Goal: Task Accomplishment & Management: Complete application form

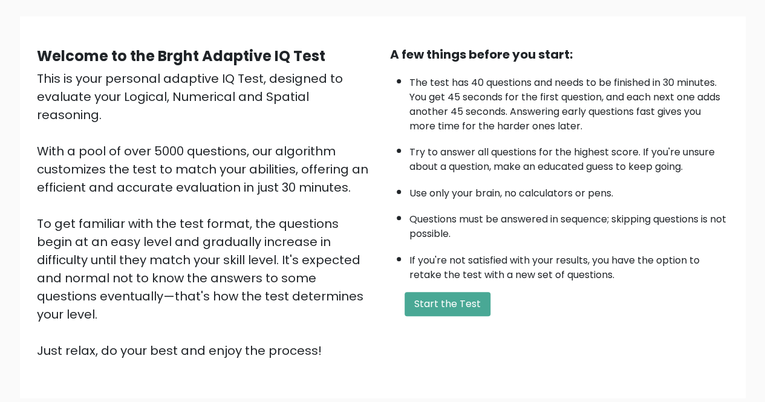
scroll to position [80, 0]
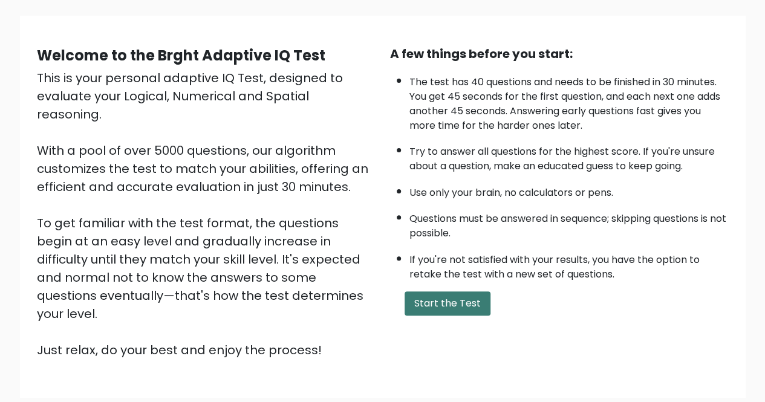
click at [462, 308] on button "Start the Test" at bounding box center [448, 304] width 86 height 24
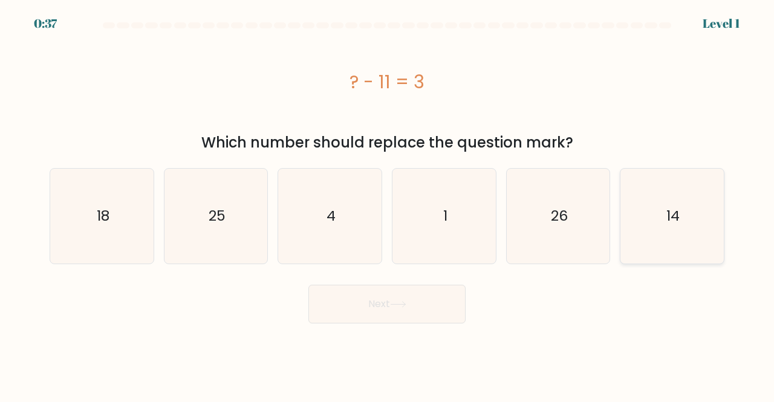
click at [648, 206] on icon "14" at bounding box center [672, 216] width 95 height 95
click at [388, 204] on input "f. 14" at bounding box center [387, 202] width 1 height 3
radio input "true"
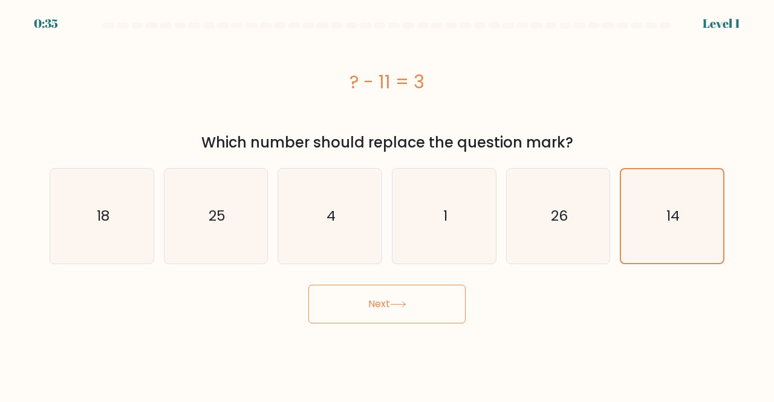
click at [421, 299] on button "Next" at bounding box center [386, 304] width 157 height 39
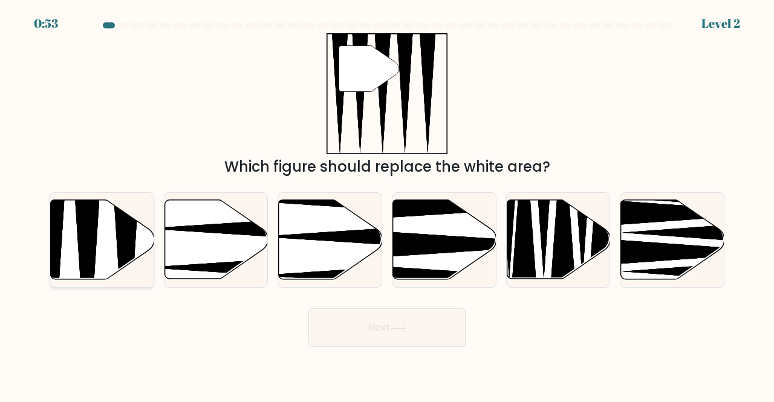
click at [75, 237] on icon at bounding box center [102, 239] width 103 height 79
click at [387, 204] on input "a." at bounding box center [387, 202] width 1 height 3
radio input "true"
click at [371, 327] on button "Next" at bounding box center [386, 327] width 157 height 39
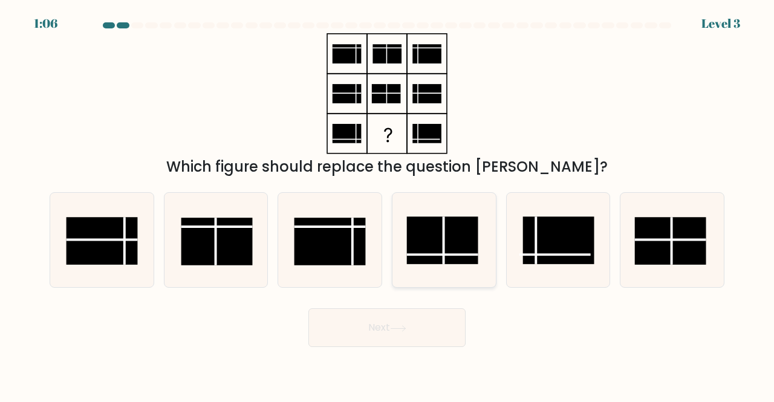
click at [426, 250] on rect at bounding box center [442, 241] width 71 height 48
click at [388, 204] on input "d." at bounding box center [387, 202] width 1 height 3
radio input "true"
click at [394, 313] on button "Next" at bounding box center [386, 327] width 157 height 39
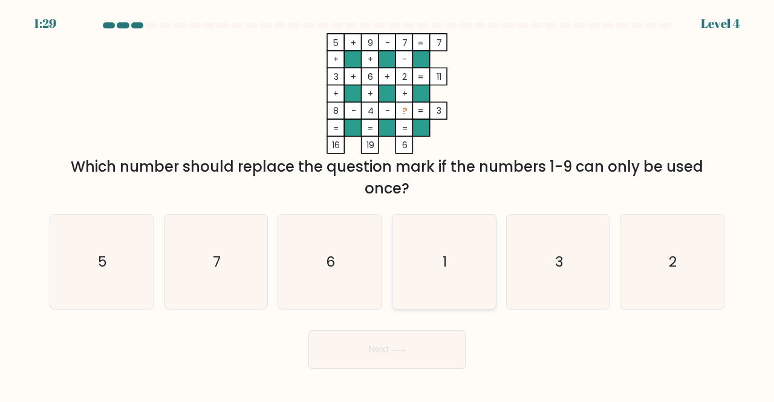
click at [451, 264] on icon "1" at bounding box center [444, 262] width 95 height 95
click at [388, 204] on input "d. 1" at bounding box center [387, 202] width 1 height 3
radio input "true"
click at [419, 346] on button "Next" at bounding box center [386, 349] width 157 height 39
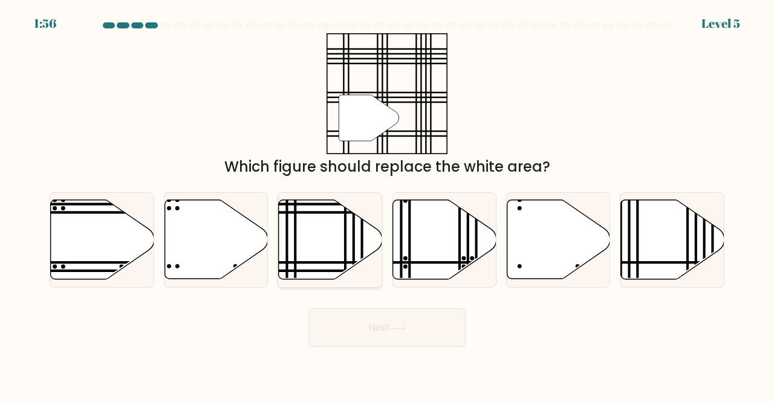
click at [333, 248] on icon at bounding box center [330, 239] width 103 height 79
click at [387, 204] on input "c." at bounding box center [387, 202] width 1 height 3
radio input "true"
click at [373, 330] on button "Next" at bounding box center [386, 327] width 157 height 39
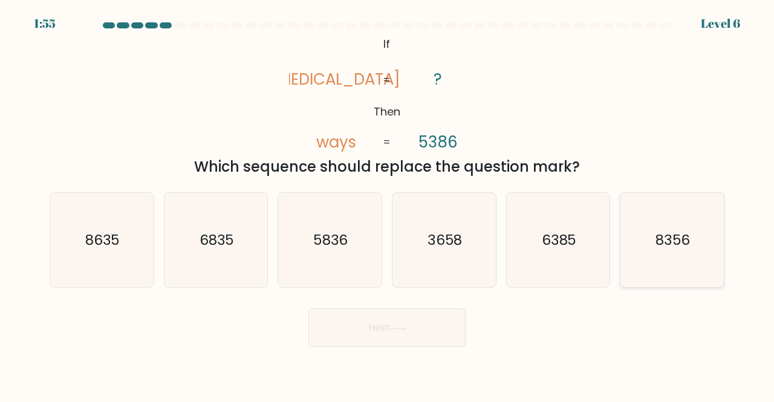
click at [672, 273] on icon "8356" at bounding box center [672, 240] width 95 height 95
click at [388, 204] on input "f. 8356" at bounding box center [387, 202] width 1 height 3
radio input "true"
click at [380, 326] on button "Next" at bounding box center [386, 327] width 157 height 39
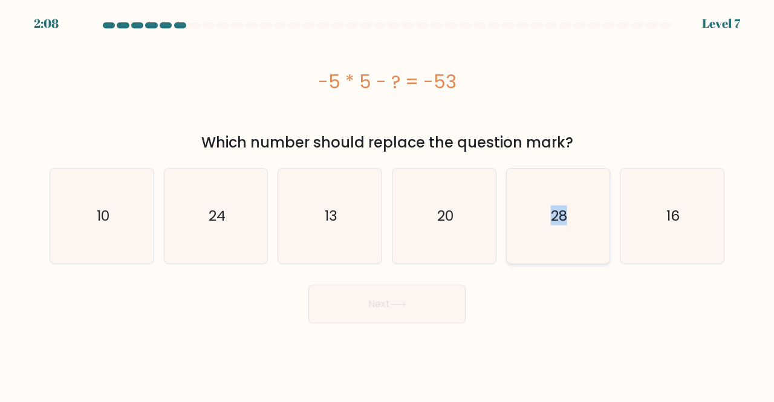
drag, startPoint x: 503, startPoint y: 243, endPoint x: 579, endPoint y: 247, distance: 75.8
click at [579, 247] on div "e. 28" at bounding box center [558, 216] width 114 height 96
click at [579, 247] on icon "28" at bounding box center [558, 216] width 95 height 95
click at [388, 204] on input "e. 28" at bounding box center [387, 202] width 1 height 3
radio input "true"
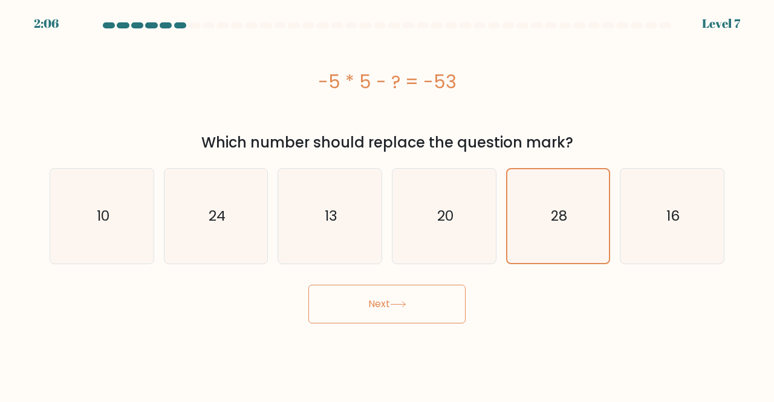
click at [397, 317] on button "Next" at bounding box center [386, 304] width 157 height 39
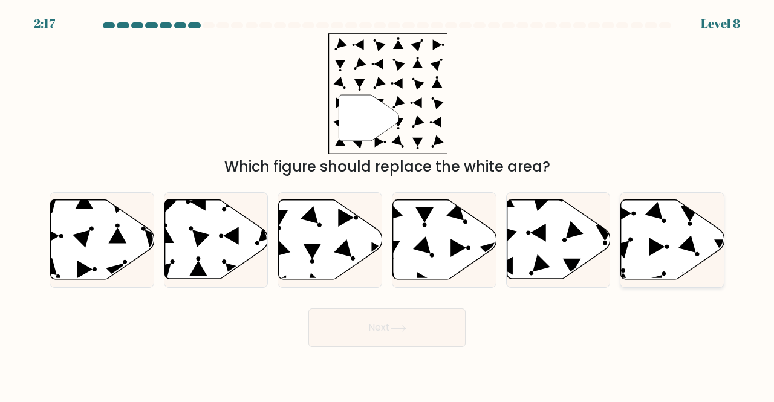
click at [685, 279] on icon at bounding box center [691, 281] width 16 height 18
click at [388, 204] on input "f." at bounding box center [387, 202] width 1 height 3
radio input "true"
click at [373, 337] on button "Next" at bounding box center [386, 327] width 157 height 39
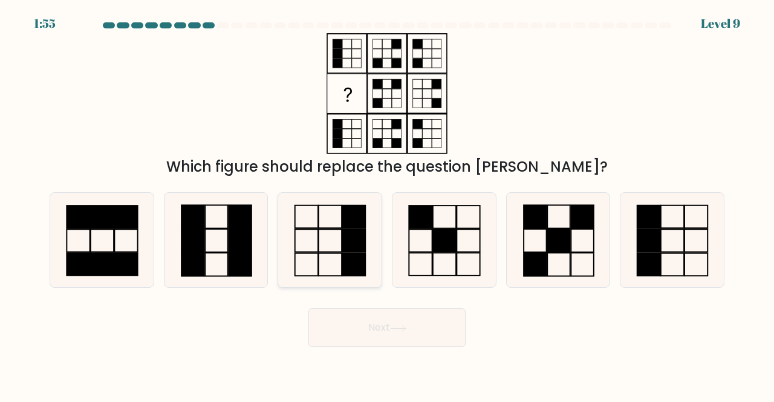
click at [327, 253] on rect at bounding box center [330, 264] width 23 height 23
click at [387, 204] on input "c." at bounding box center [387, 202] width 1 height 3
radio input "true"
click at [356, 315] on button "Next" at bounding box center [386, 327] width 157 height 39
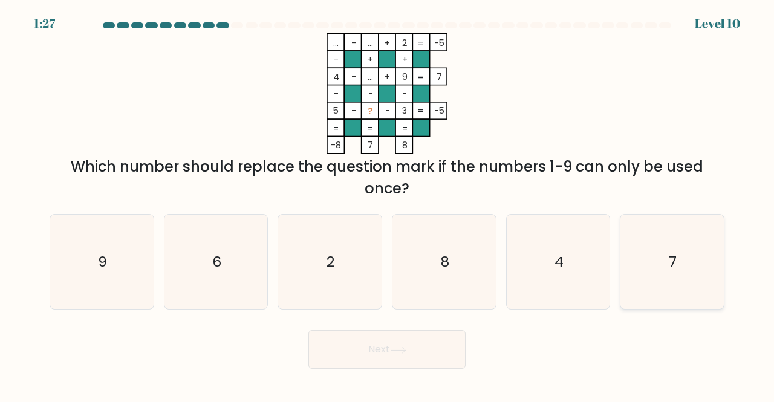
click at [688, 255] on icon "7" at bounding box center [672, 262] width 95 height 95
click at [388, 204] on input "f. 7" at bounding box center [387, 202] width 1 height 3
radio input "true"
click at [331, 362] on button "Next" at bounding box center [386, 349] width 157 height 39
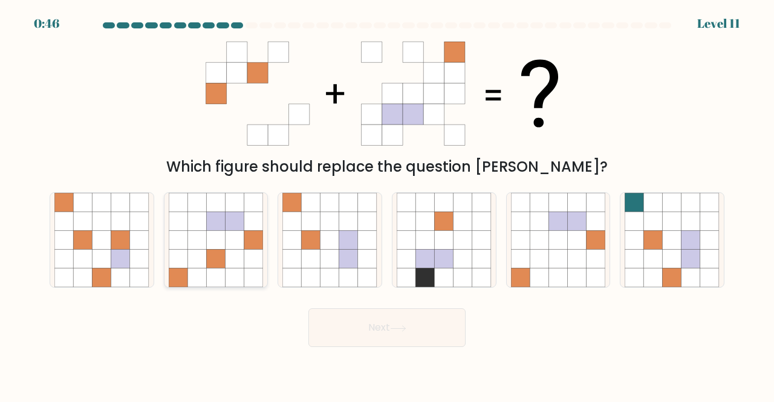
click at [234, 256] on icon at bounding box center [235, 259] width 19 height 19
click at [387, 204] on input "b." at bounding box center [387, 202] width 1 height 3
radio input "true"
click at [434, 338] on button "Next" at bounding box center [386, 327] width 157 height 39
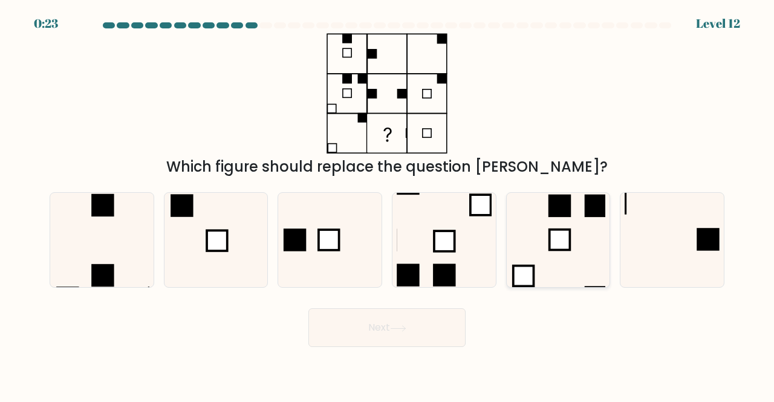
click at [534, 274] on rect at bounding box center [523, 276] width 21 height 21
click at [388, 204] on input "e." at bounding box center [387, 202] width 1 height 3
radio input "true"
click at [383, 329] on button "Next" at bounding box center [386, 327] width 157 height 39
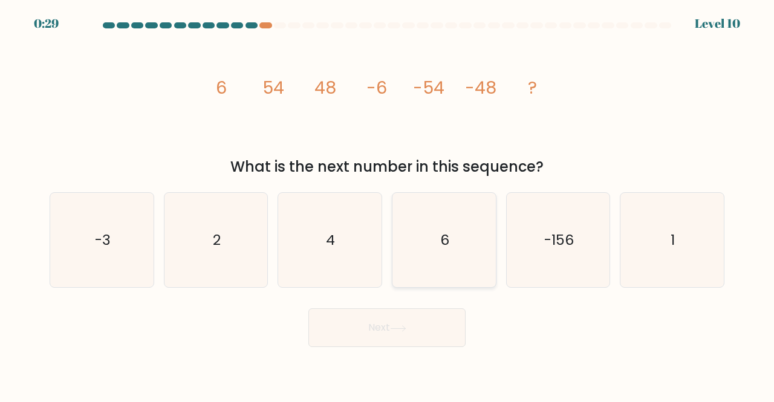
click at [442, 238] on text "6" at bounding box center [444, 240] width 9 height 20
click at [388, 204] on input "d. 6" at bounding box center [387, 202] width 1 height 3
radio input "true"
click at [442, 238] on text "6" at bounding box center [444, 239] width 9 height 19
click at [388, 204] on input "d. 6" at bounding box center [387, 202] width 1 height 3
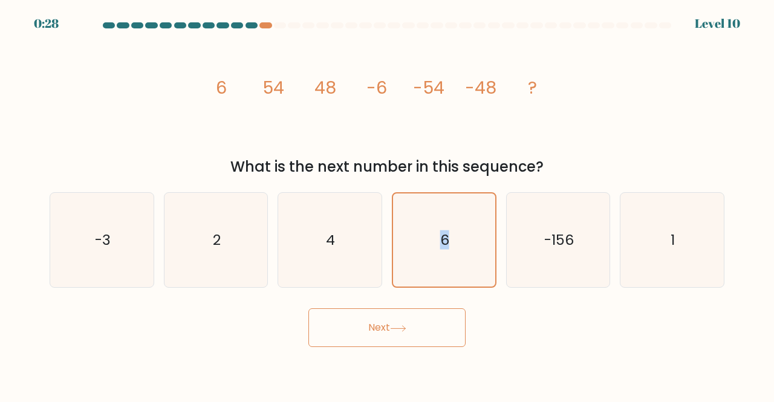
click at [387, 342] on button "Next" at bounding box center [386, 327] width 157 height 39
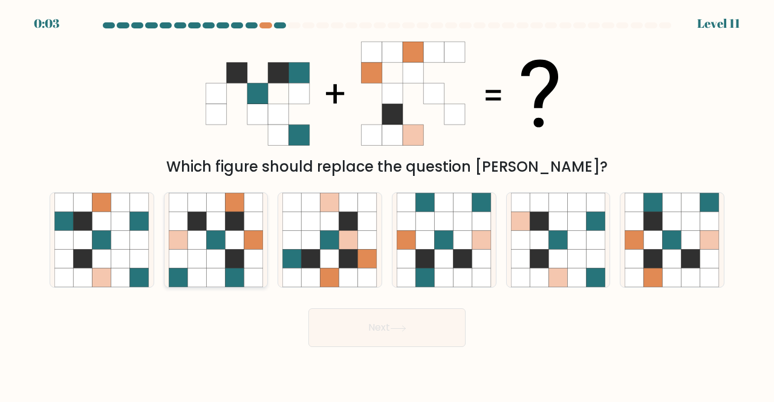
click at [240, 204] on icon at bounding box center [235, 202] width 19 height 19
click at [387, 204] on input "b." at bounding box center [387, 202] width 1 height 3
radio input "true"
click at [390, 331] on button "Next" at bounding box center [386, 327] width 157 height 39
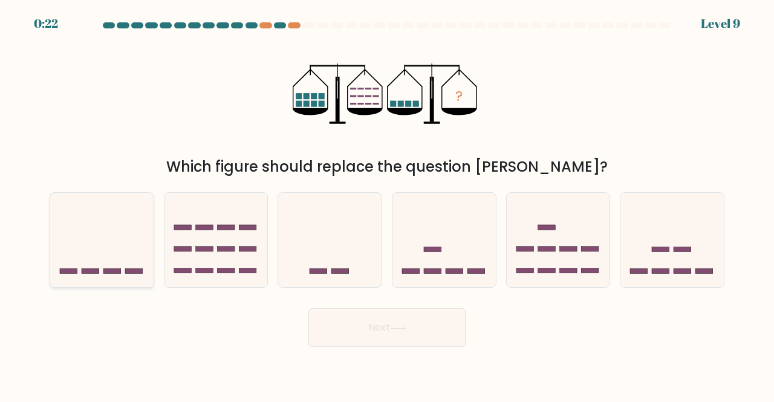
click at [114, 269] on rect at bounding box center [112, 271] width 18 height 5
click at [387, 204] on input "a." at bounding box center [387, 202] width 1 height 3
radio input "true"
click at [684, 251] on rect at bounding box center [683, 249] width 18 height 5
click at [388, 204] on input "f." at bounding box center [387, 202] width 1 height 3
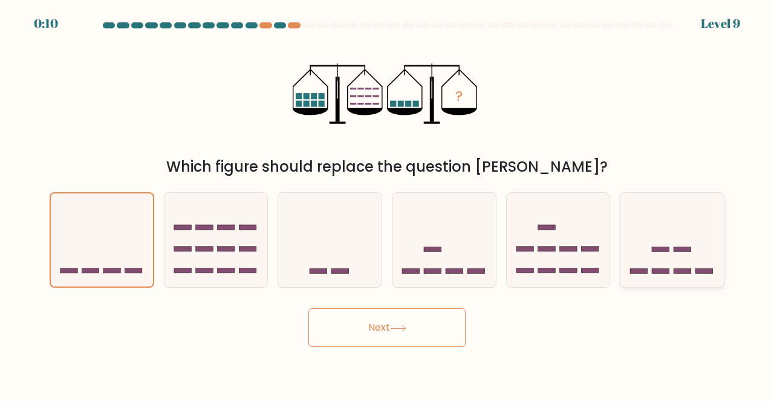
radio input "true"
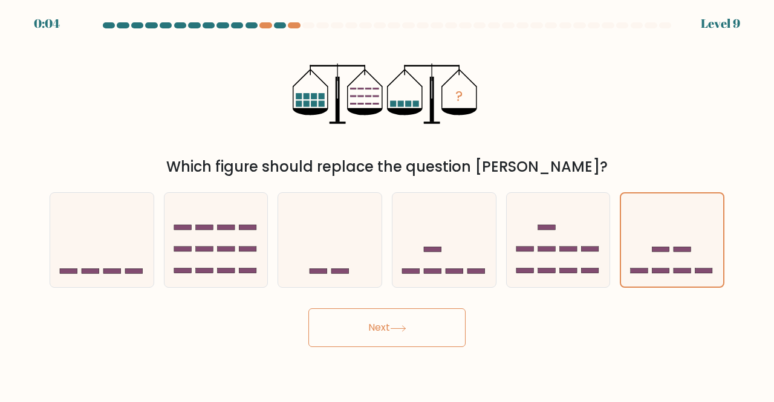
click at [429, 316] on button "Next" at bounding box center [386, 327] width 157 height 39
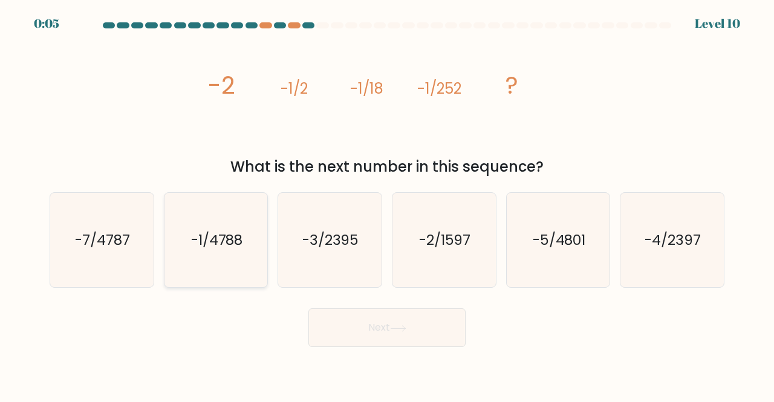
click at [252, 267] on icon "-1/4788" at bounding box center [216, 240] width 95 height 95
click at [387, 204] on input "b. -1/4788" at bounding box center [387, 202] width 1 height 3
radio input "true"
click at [365, 330] on button "Next" at bounding box center [386, 327] width 157 height 39
